Goal: Task Accomplishment & Management: Manage account settings

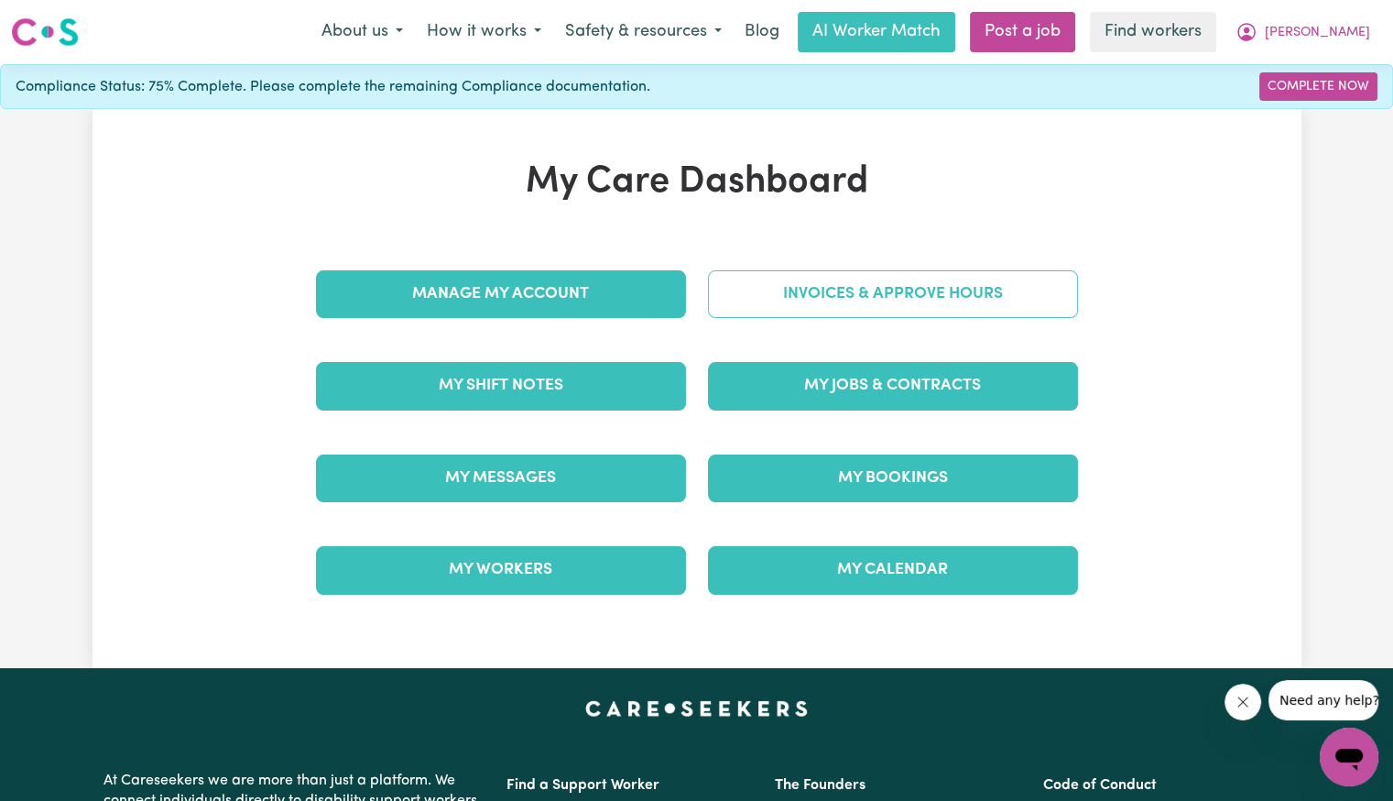
click at [741, 301] on link "Invoices & Approve Hours" at bounding box center [893, 294] width 370 height 48
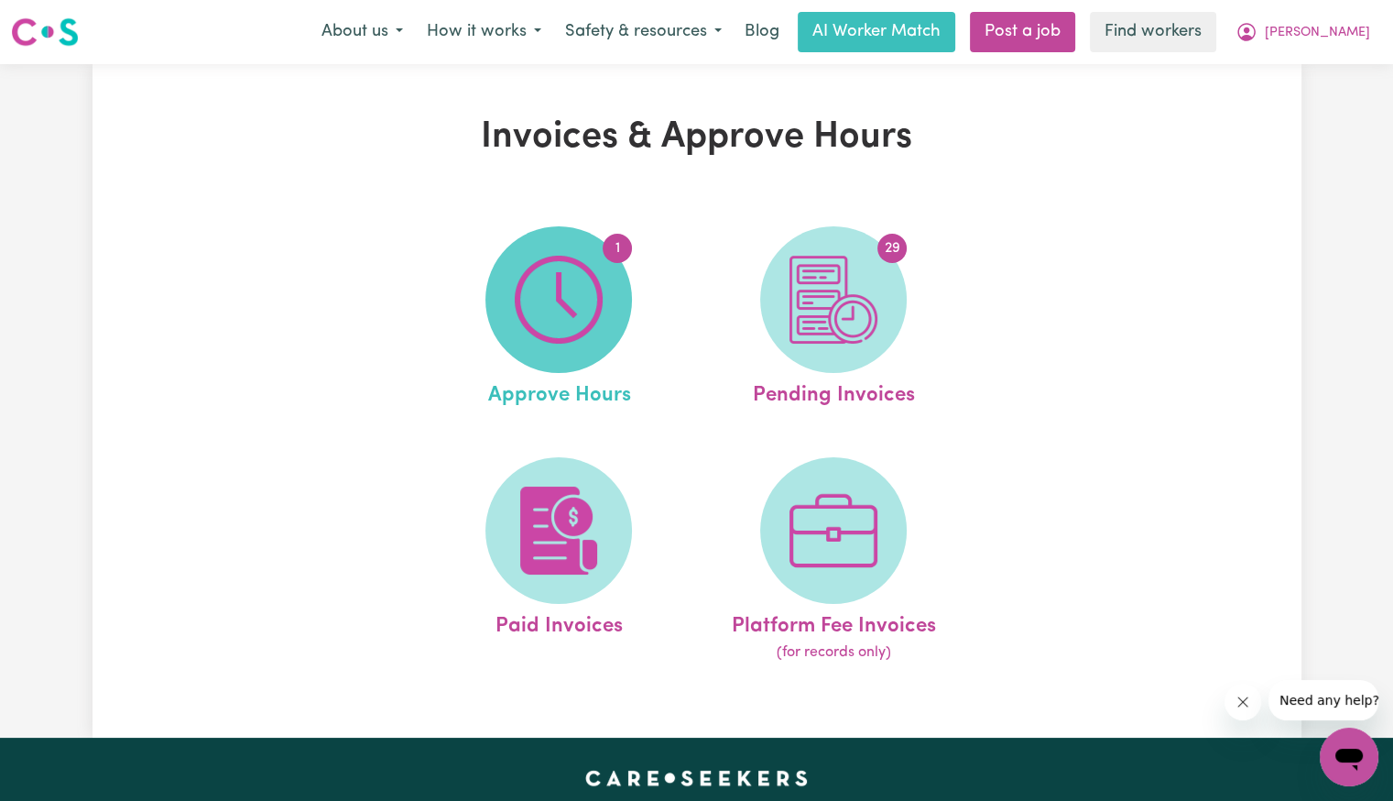
click at [605, 307] on span "1" at bounding box center [559, 299] width 147 height 147
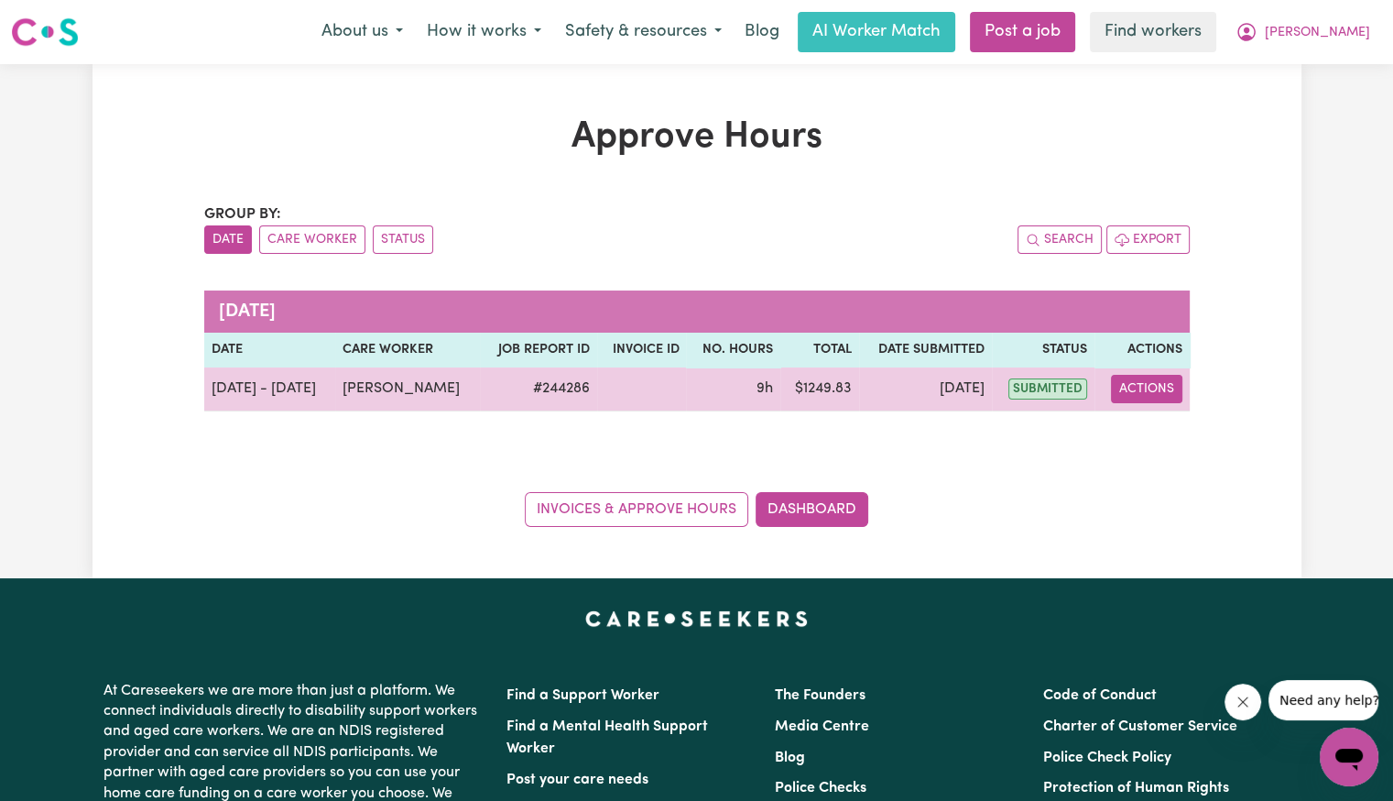
click at [1147, 392] on button "Actions" at bounding box center [1146, 389] width 71 height 28
click at [1147, 443] on link "View Job Report" at bounding box center [1194, 430] width 157 height 37
select select "pm"
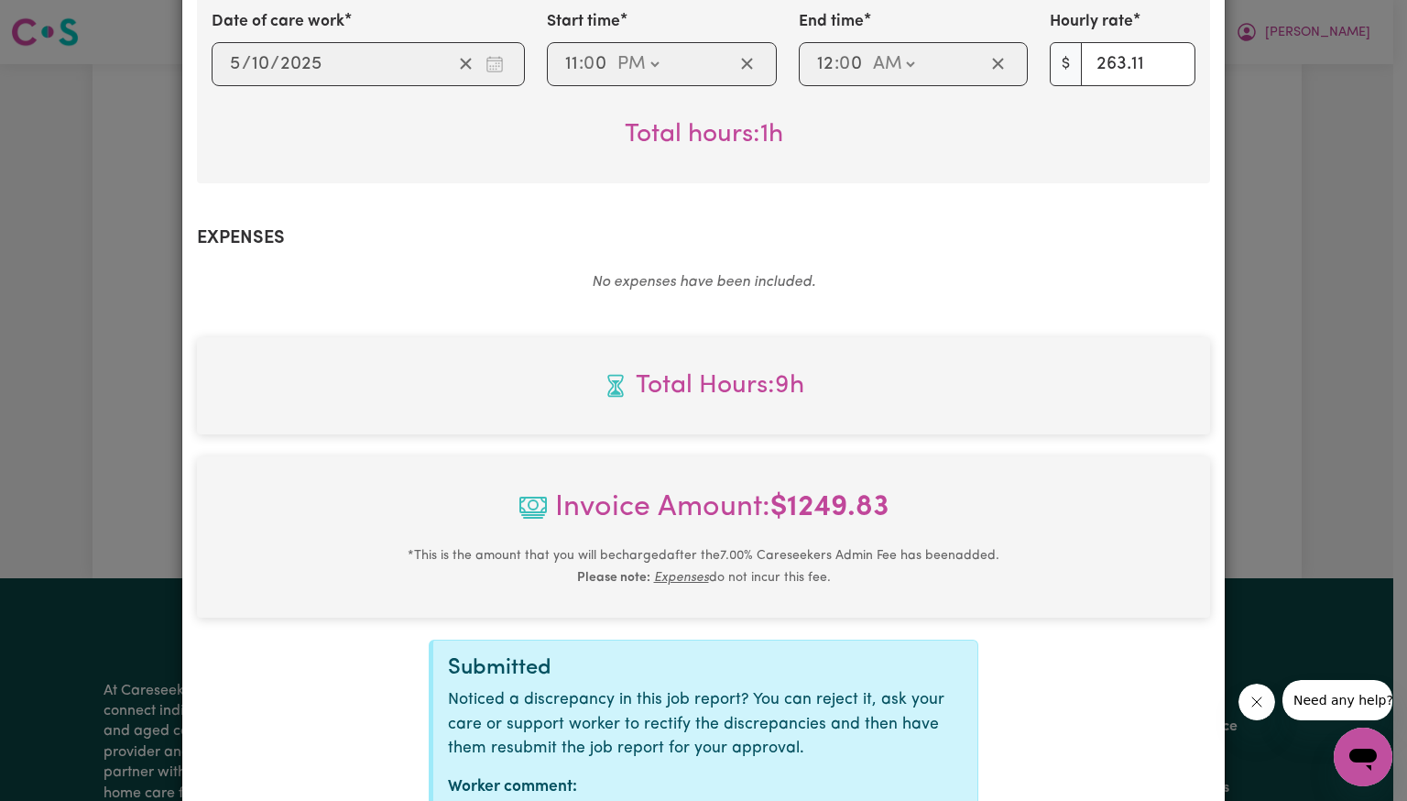
scroll to position [836, 0]
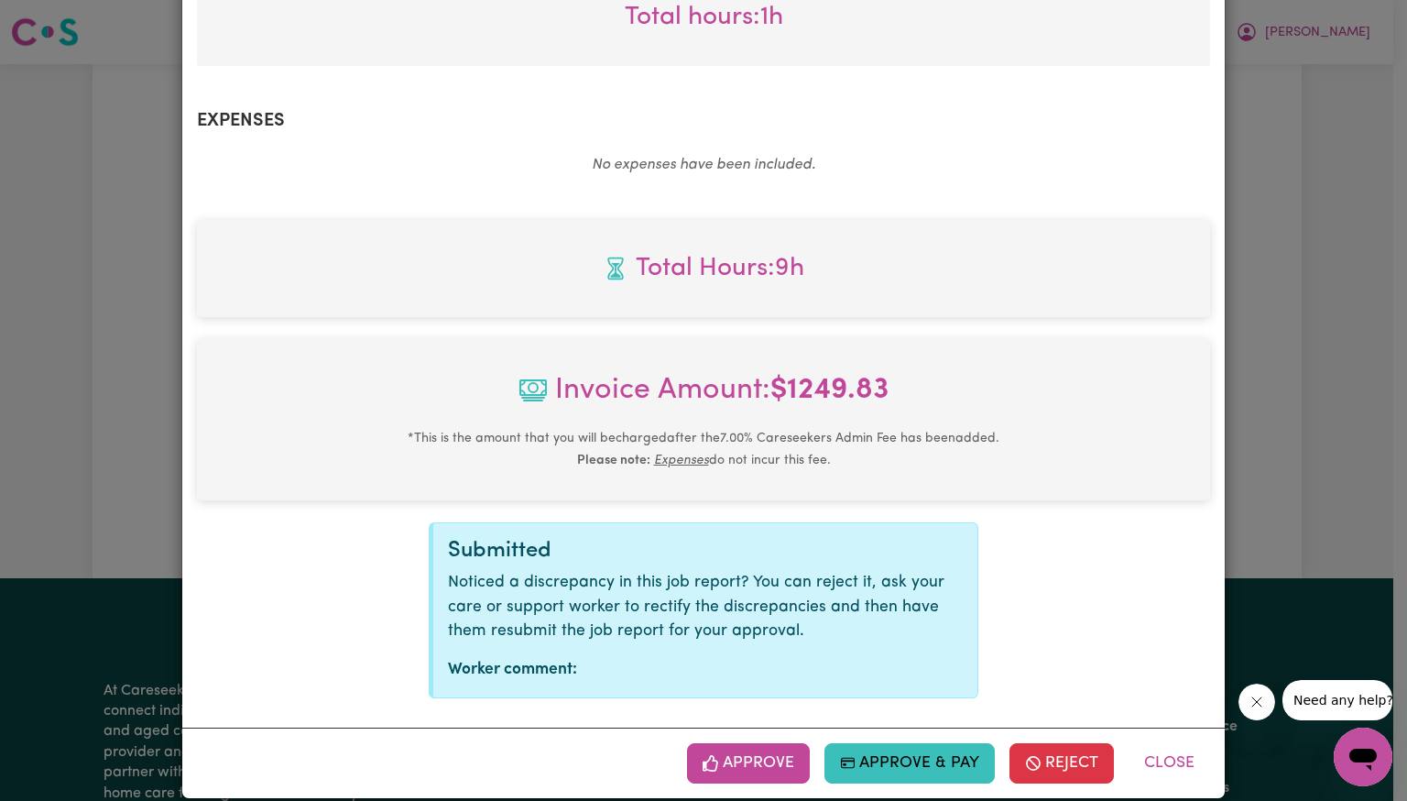
click at [756, 743] on button "Approve" at bounding box center [748, 763] width 123 height 40
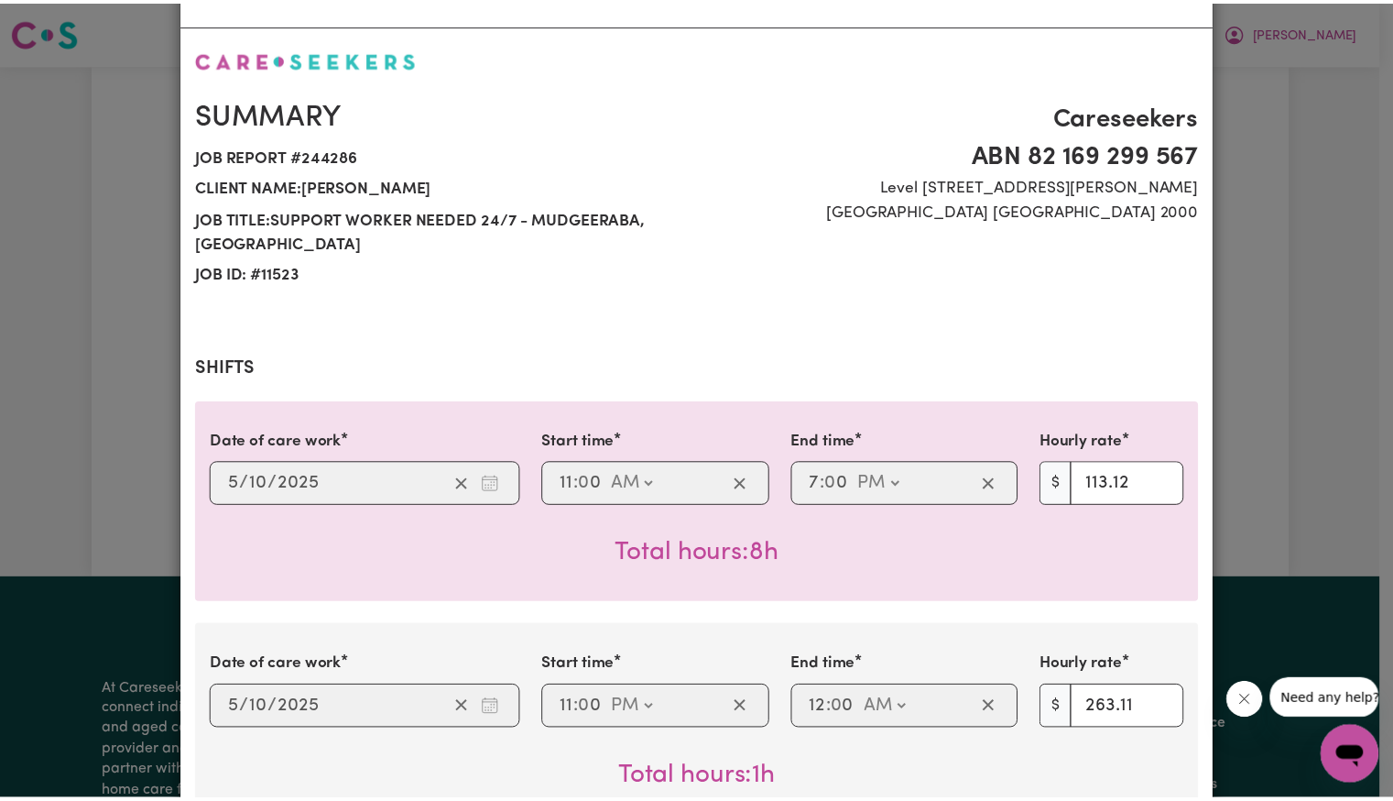
scroll to position [0, 0]
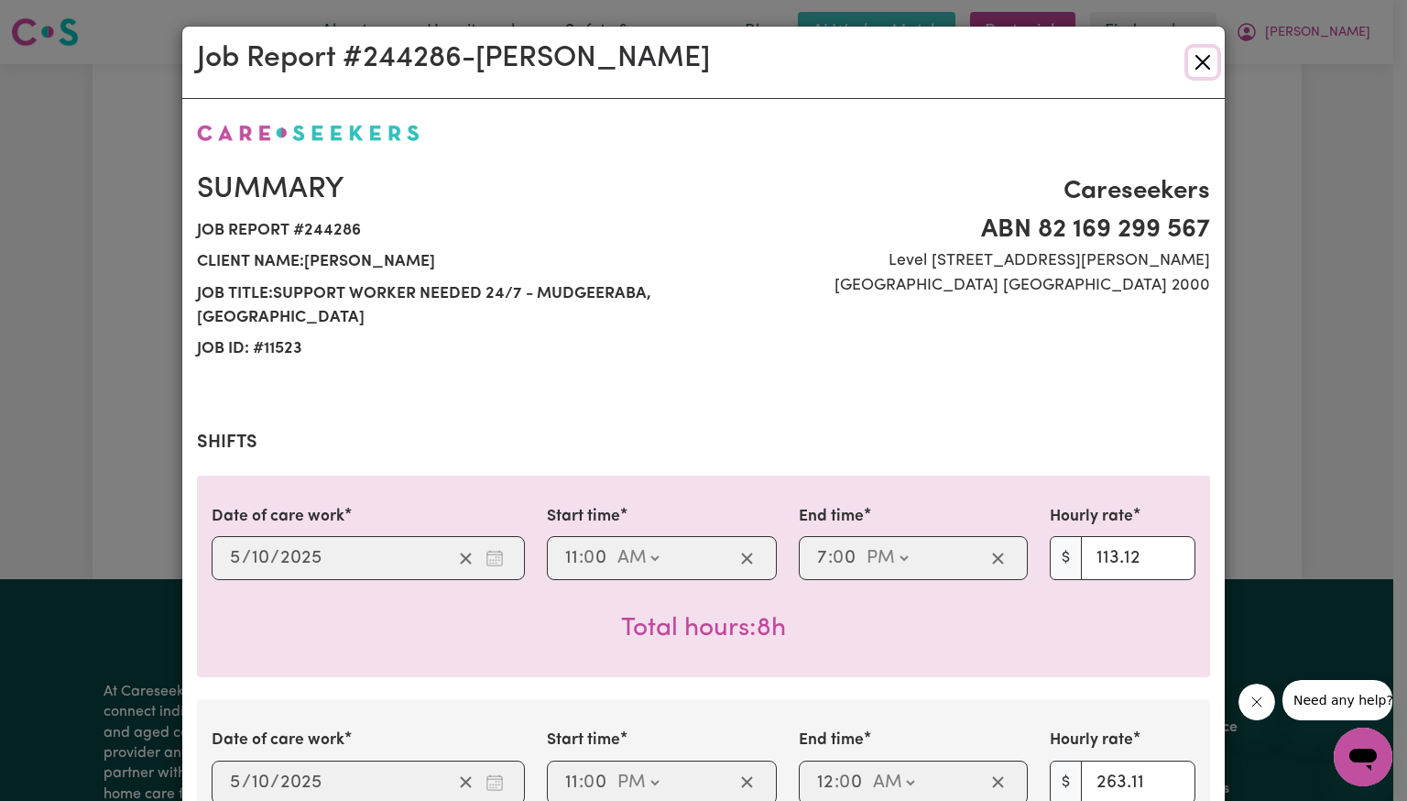
click at [1196, 65] on button "Close" at bounding box center [1202, 62] width 29 height 29
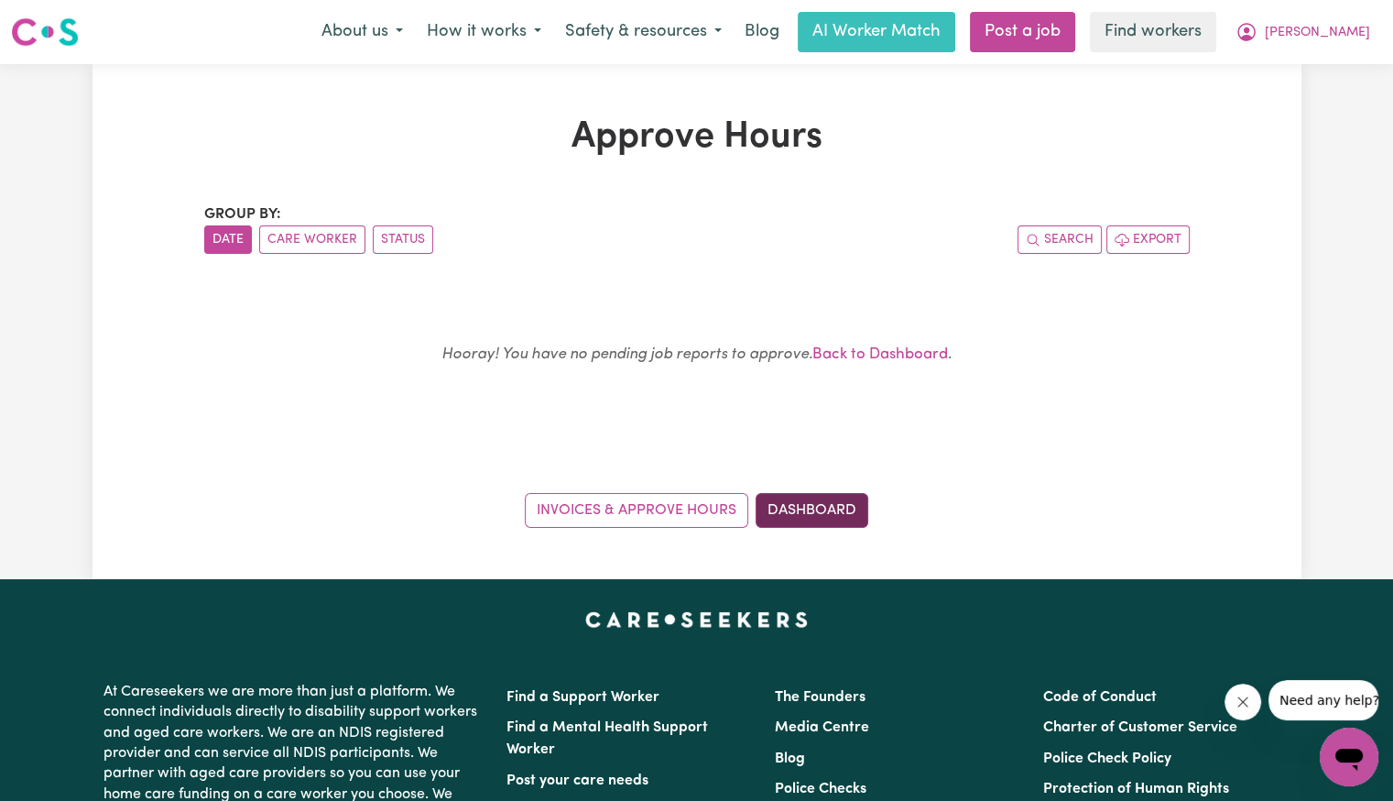
click at [820, 523] on link "Dashboard" at bounding box center [812, 510] width 113 height 35
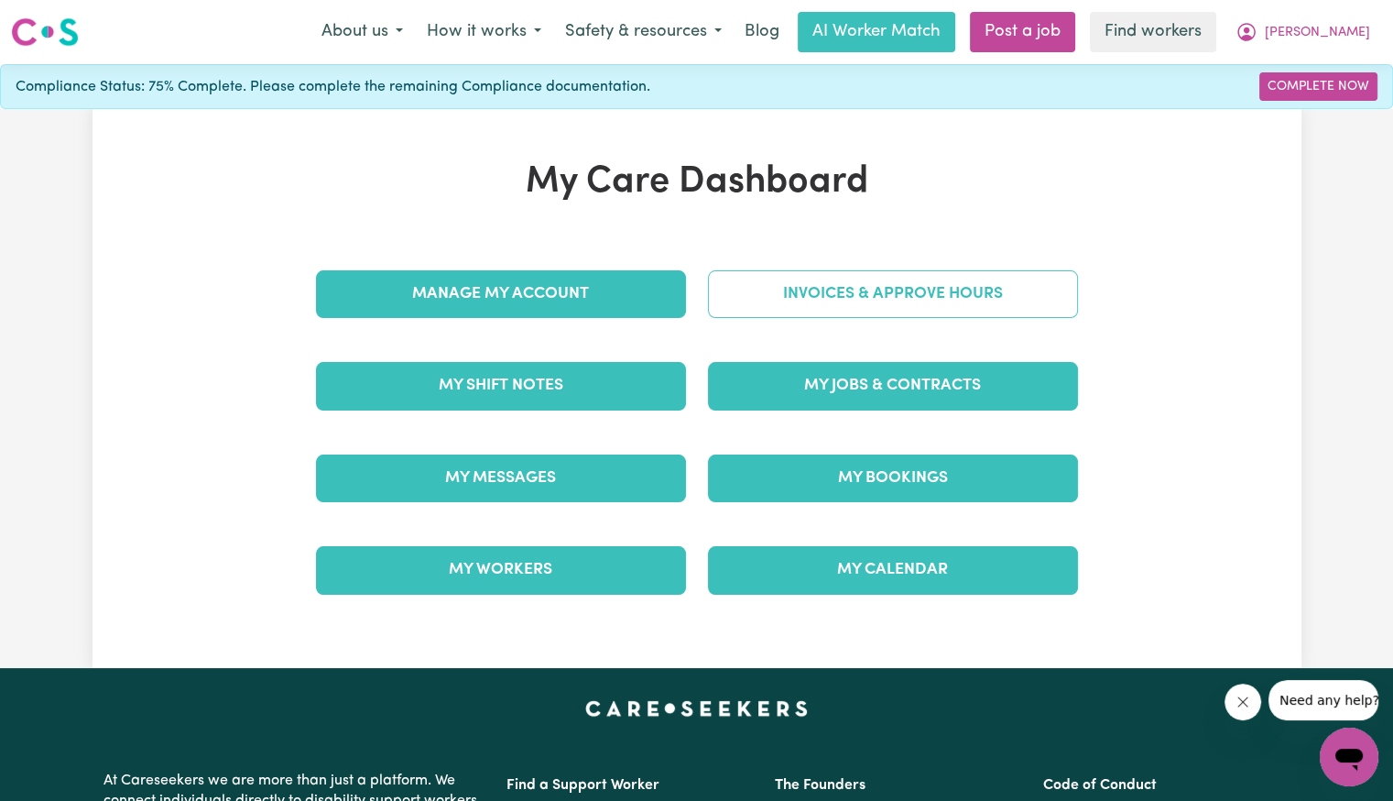
click at [836, 285] on link "Invoices & Approve Hours" at bounding box center [893, 294] width 370 height 48
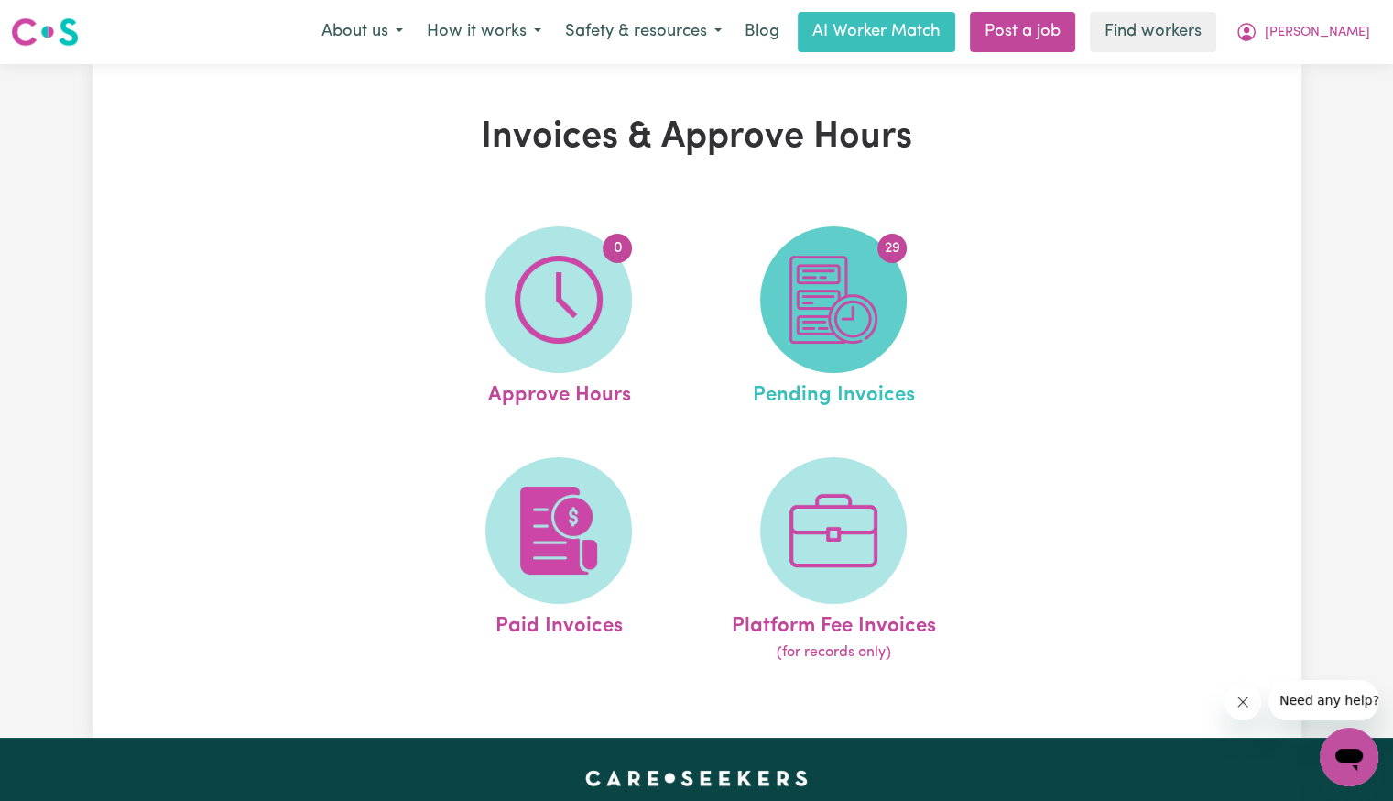
click at [824, 318] on img at bounding box center [834, 300] width 88 height 88
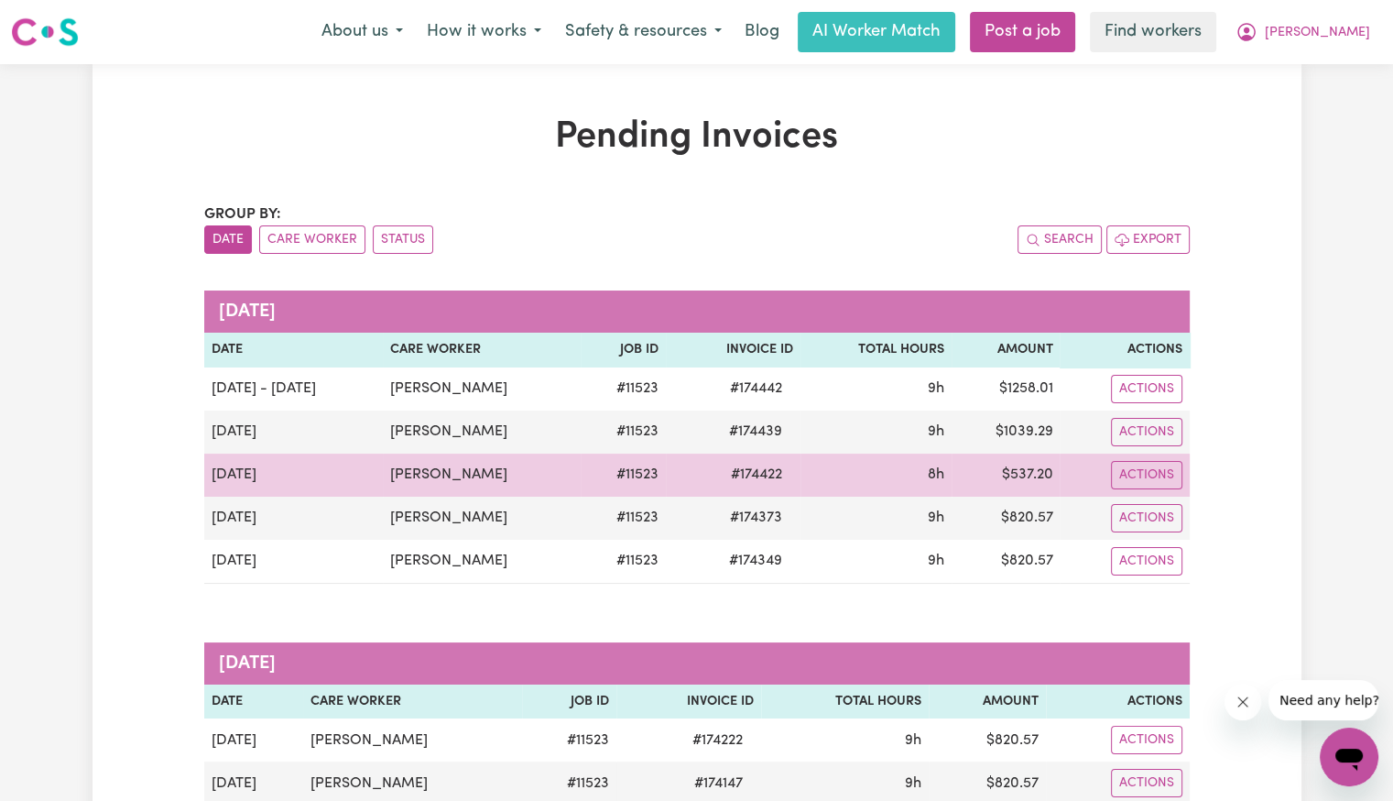
click at [753, 474] on span "# 174422" at bounding box center [756, 475] width 73 height 22
copy span "174422"
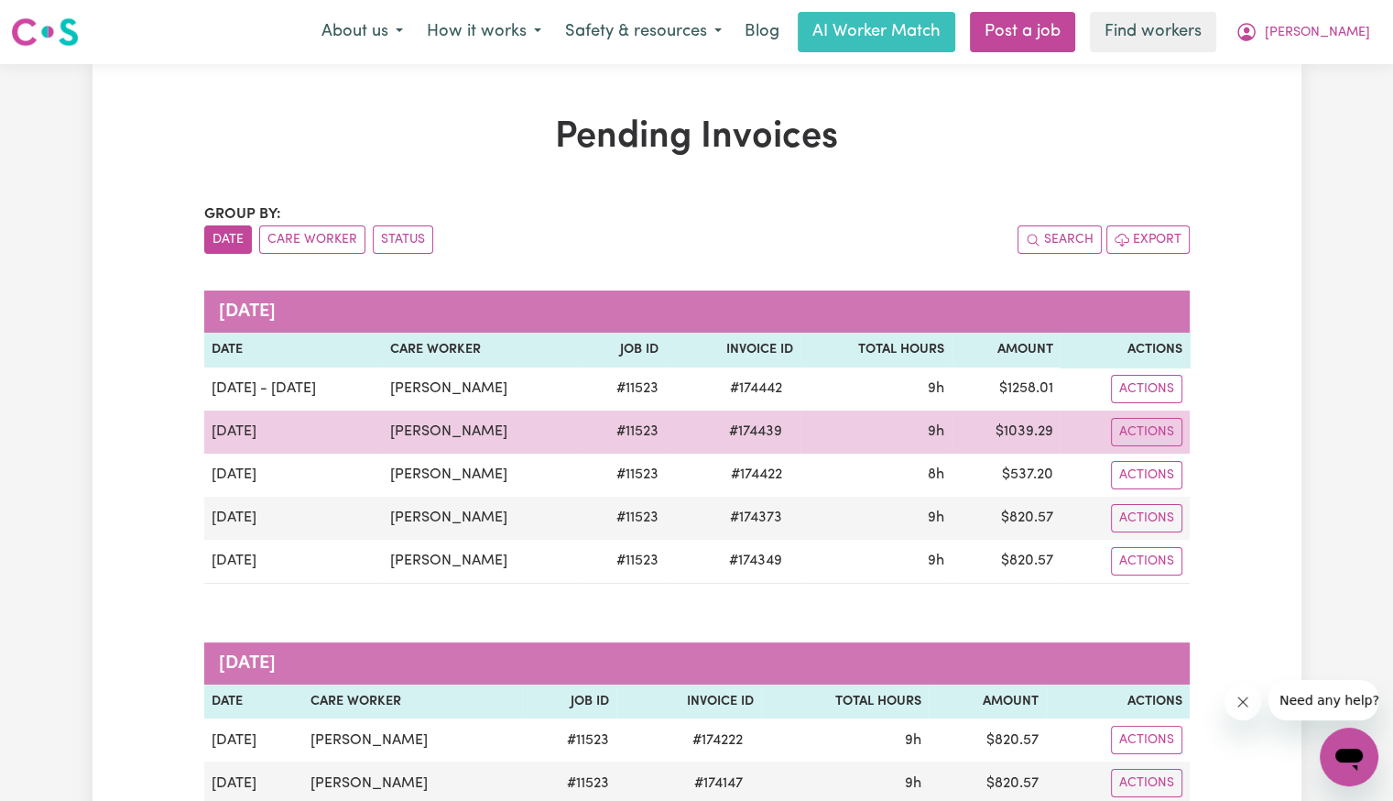
click at [751, 422] on span "# 174439" at bounding box center [755, 432] width 75 height 22
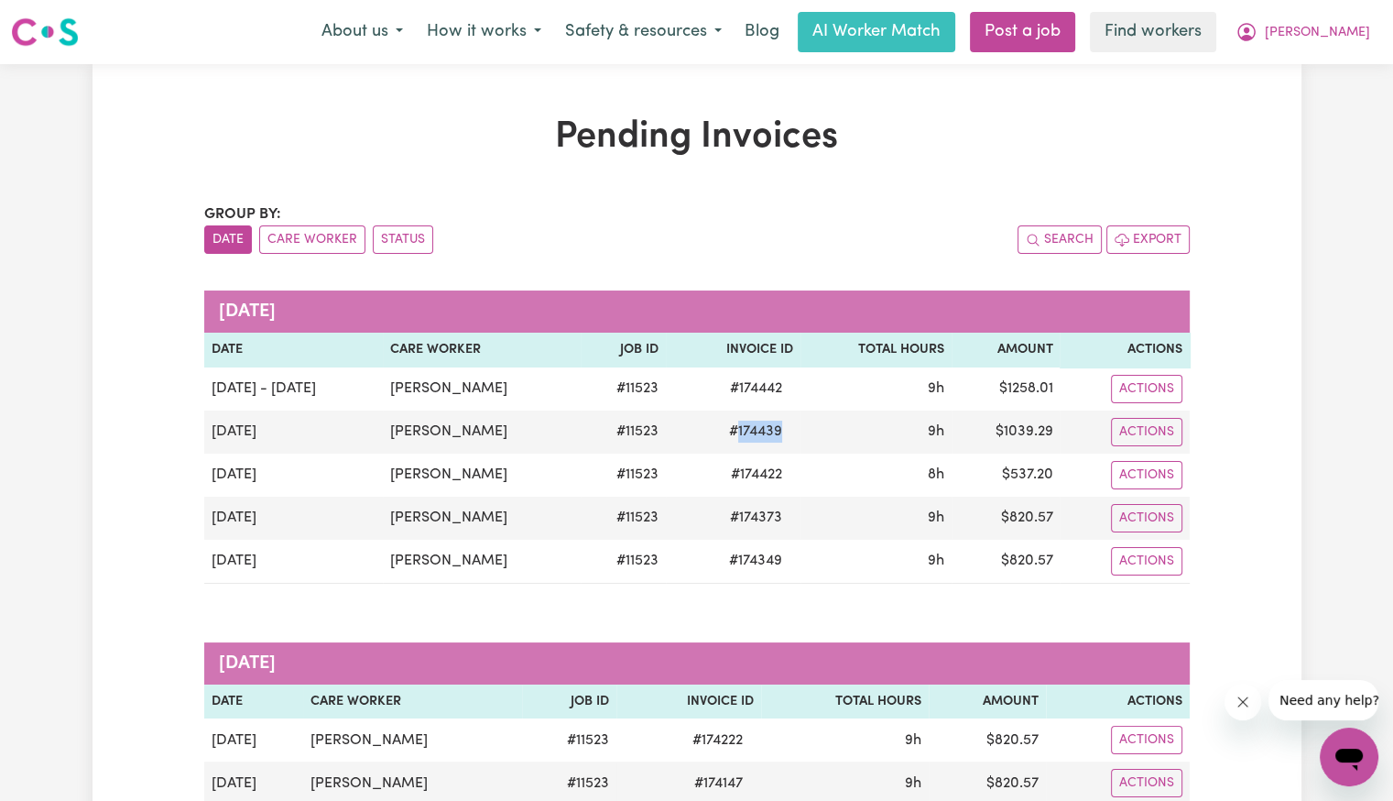
copy span "174439"
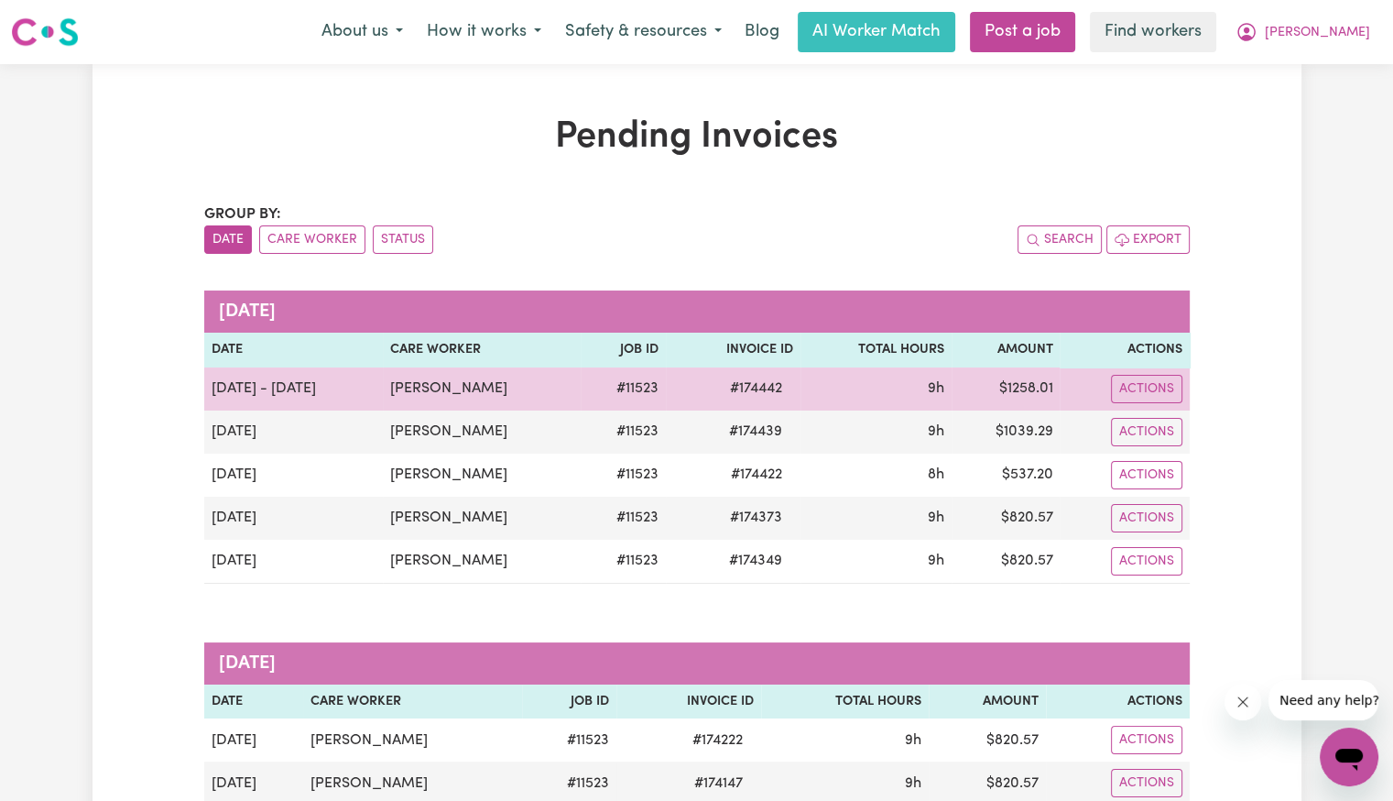
click at [738, 388] on span "# 174442" at bounding box center [756, 388] width 74 height 22
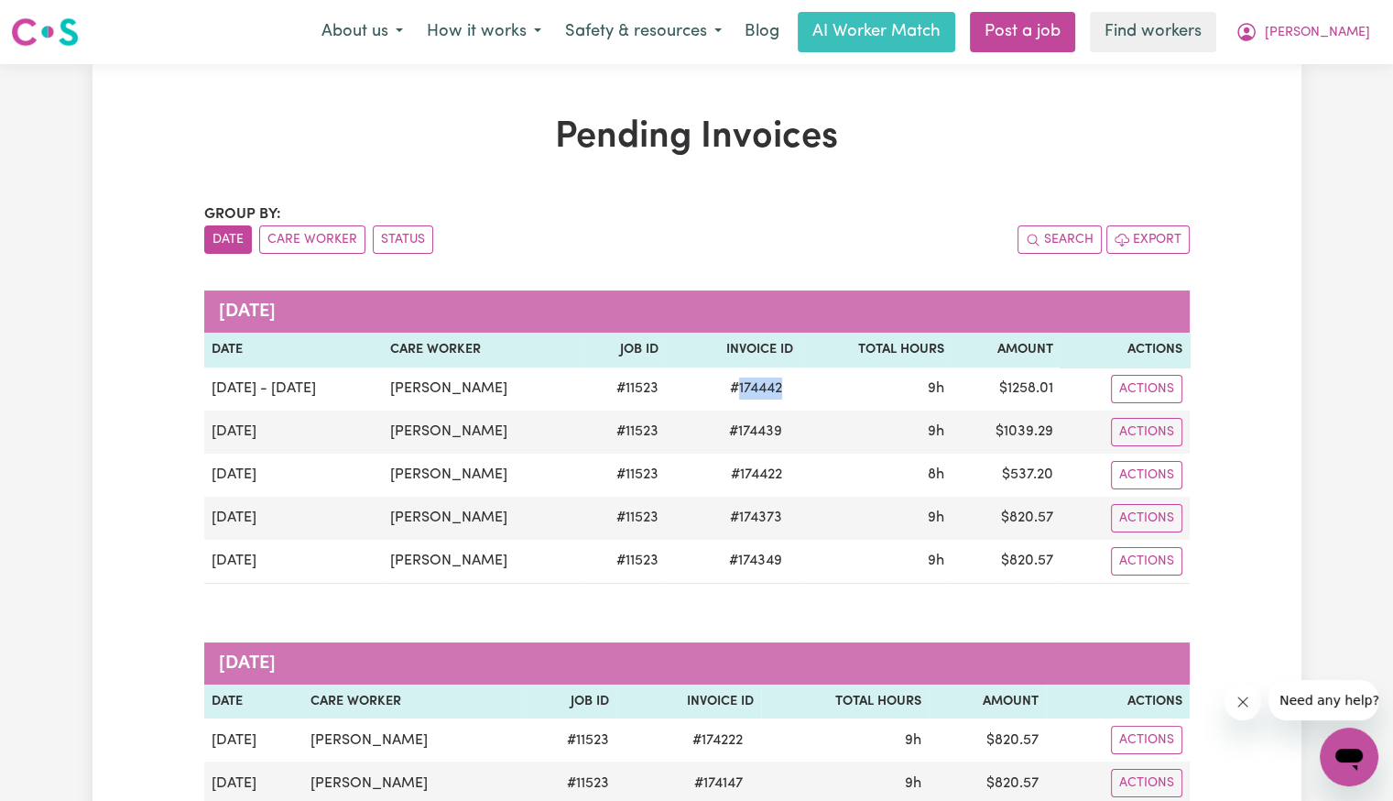
copy span "174442"
click at [1357, 24] on span "[PERSON_NAME]" at bounding box center [1317, 33] width 105 height 20
click at [1322, 103] on link "Logout" at bounding box center [1309, 105] width 145 height 35
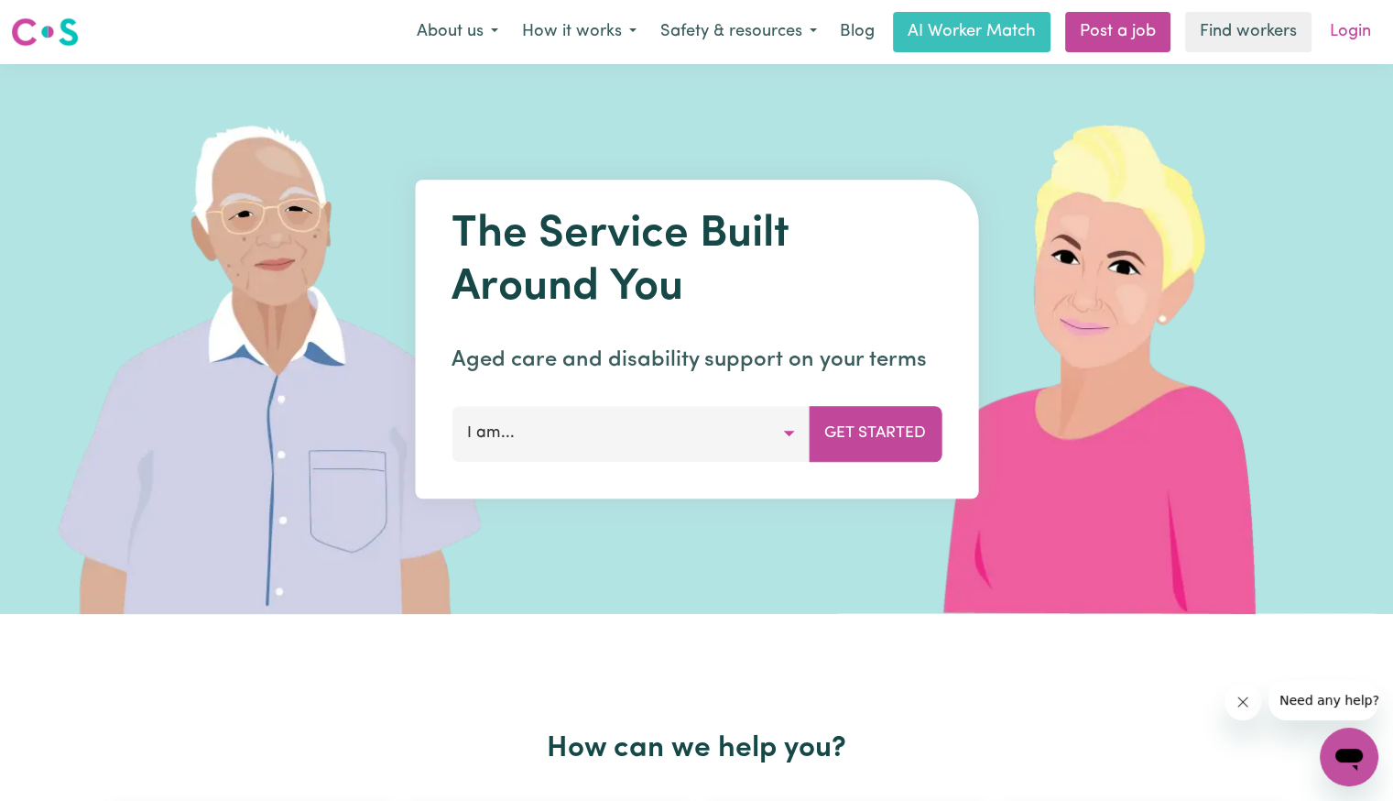
click at [1335, 28] on link "Login" at bounding box center [1350, 32] width 63 height 40
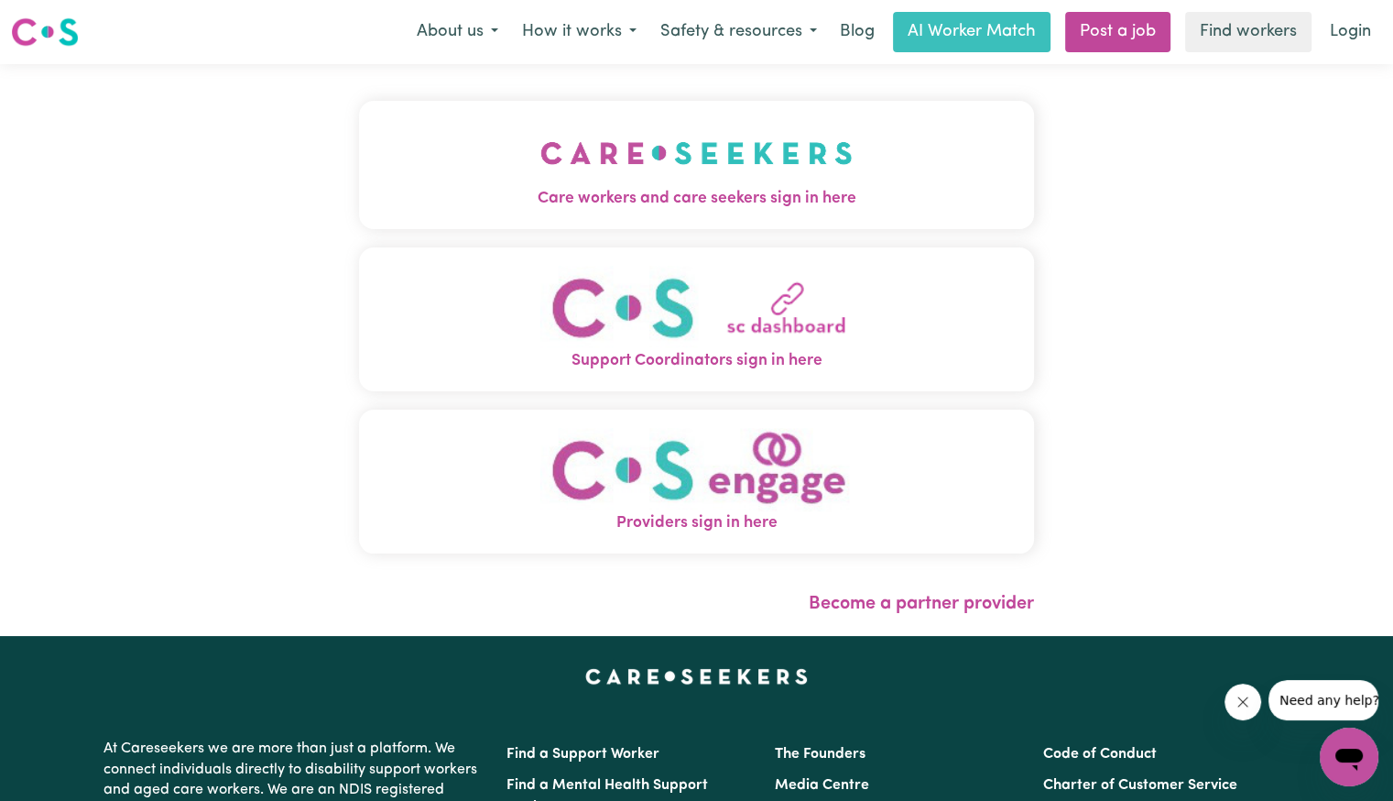
click at [637, 151] on img "Care workers and care seekers sign in here" at bounding box center [697, 153] width 312 height 68
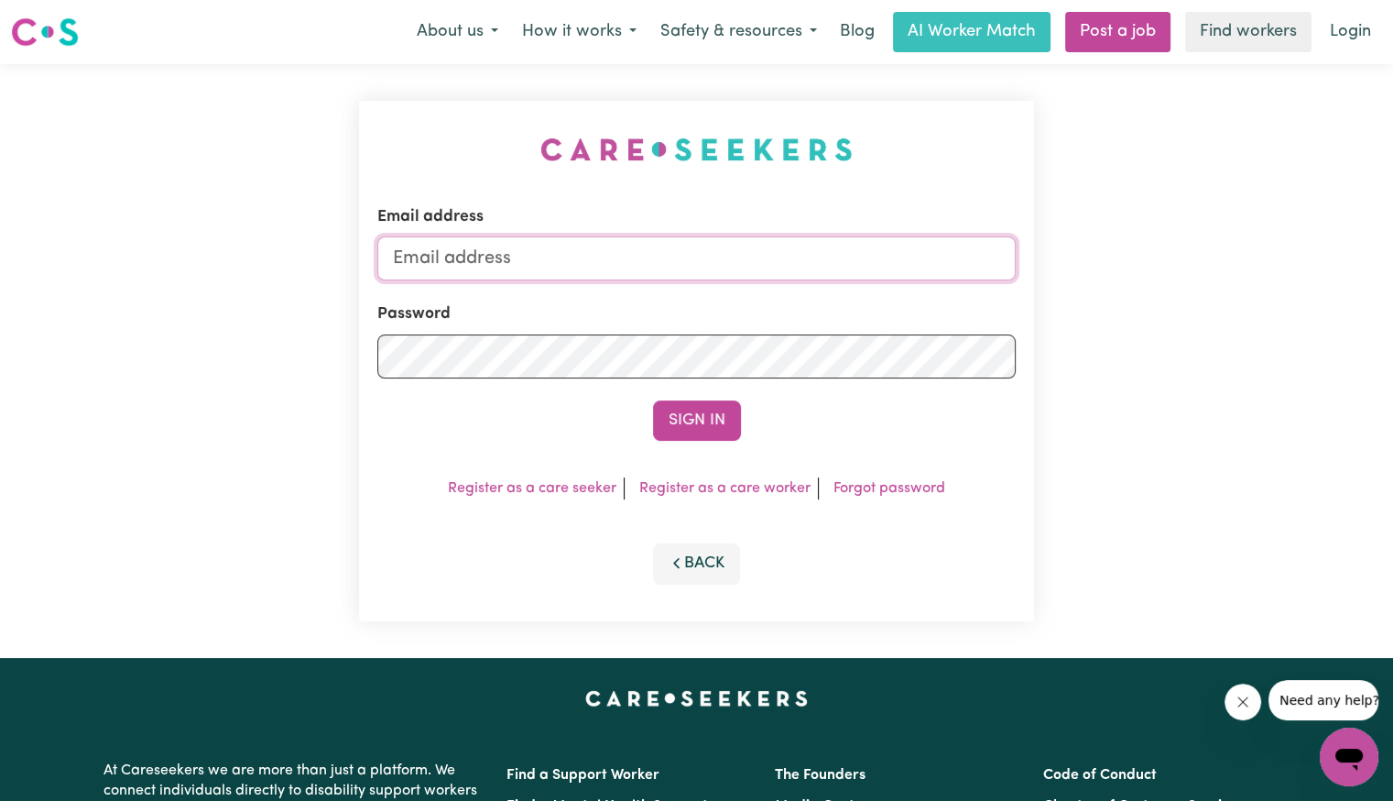
click at [670, 249] on input "Email address" at bounding box center [696, 258] width 639 height 44
type input "[EMAIL_ADDRESS][DOMAIN_NAME]"
click at [653, 400] on button "Sign In" at bounding box center [697, 420] width 88 height 40
